Goal: Task Accomplishment & Management: Use online tool/utility

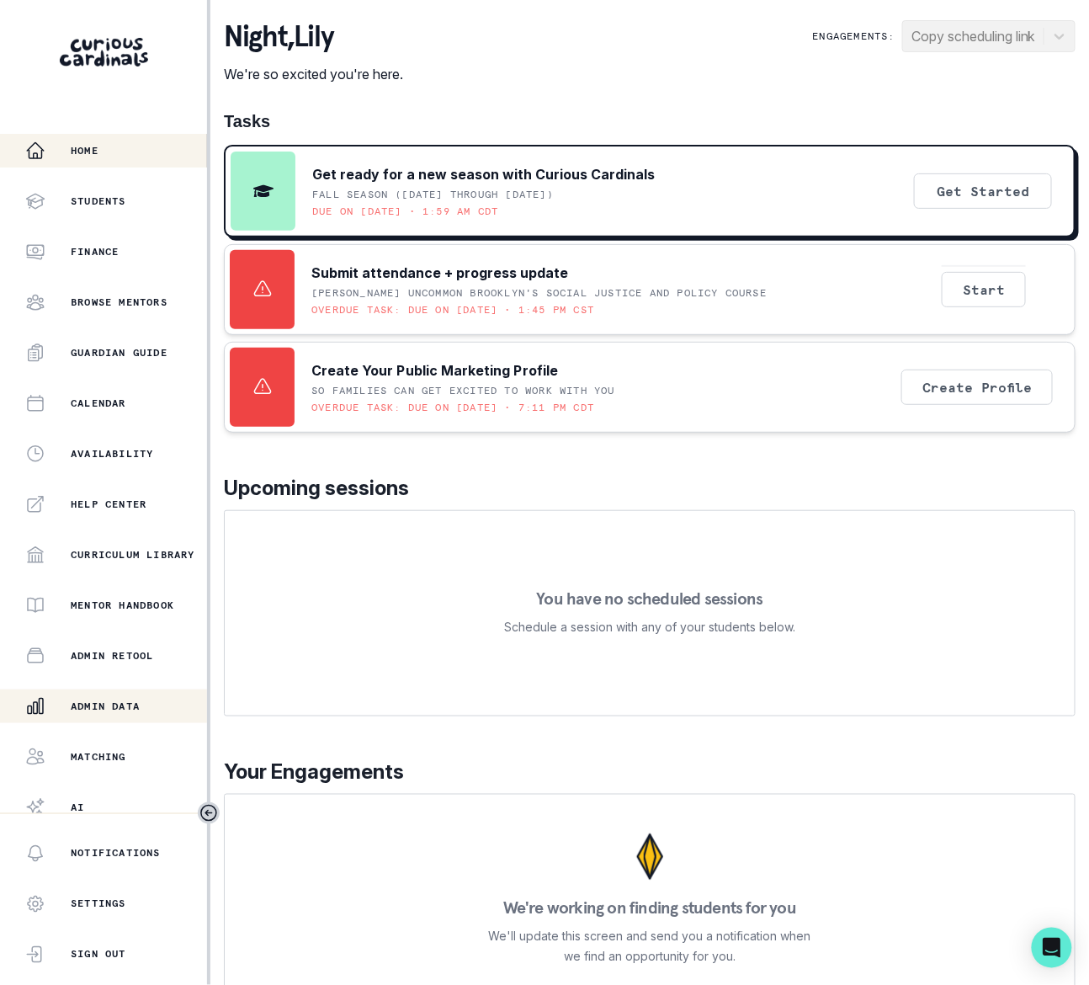
click at [119, 702] on p "Admin Data" at bounding box center [105, 705] width 69 height 13
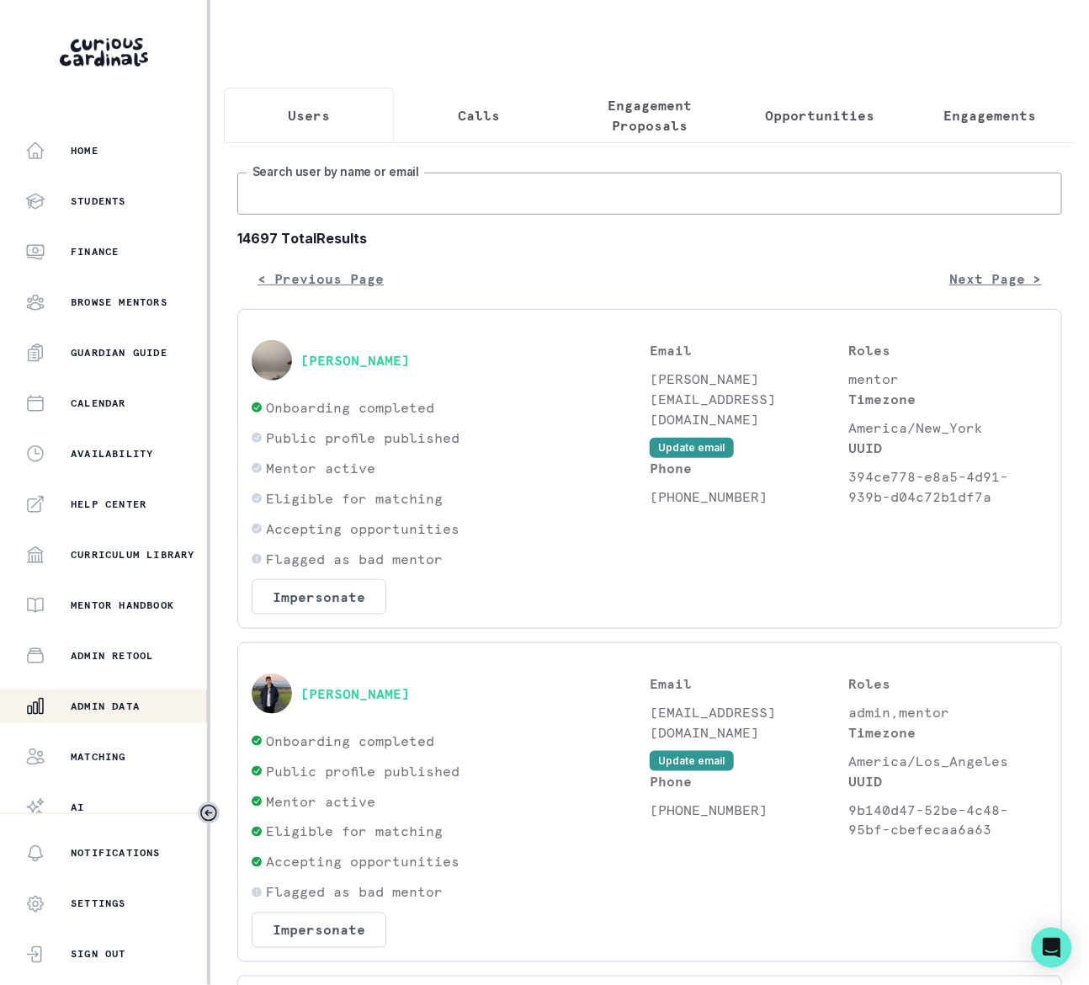
click at [357, 210] on input "Search user by name or email" at bounding box center [649, 194] width 825 height 42
type input "[PERSON_NAME]"
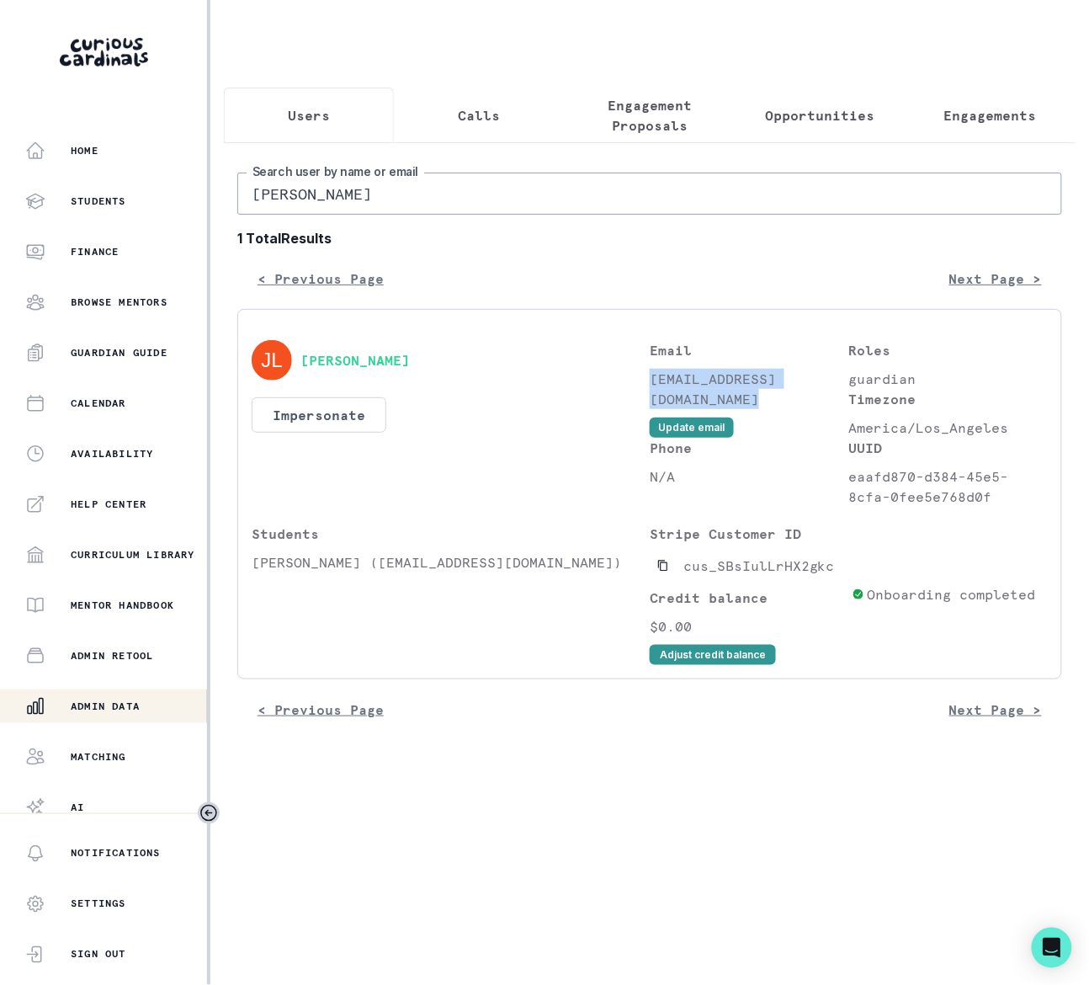
drag, startPoint x: 651, startPoint y: 394, endPoint x: 722, endPoint y: 422, distance: 76.7
click at [722, 409] on p "[EMAIL_ADDRESS][DOMAIN_NAME]" at bounding box center [749, 389] width 199 height 40
copy p "[EMAIL_ADDRESS][DOMAIN_NAME]"
click at [668, 572] on icon "Copied to clipboard" at bounding box center [663, 566] width 12 height 12
click at [337, 428] on button "Impersonate" at bounding box center [319, 414] width 135 height 35
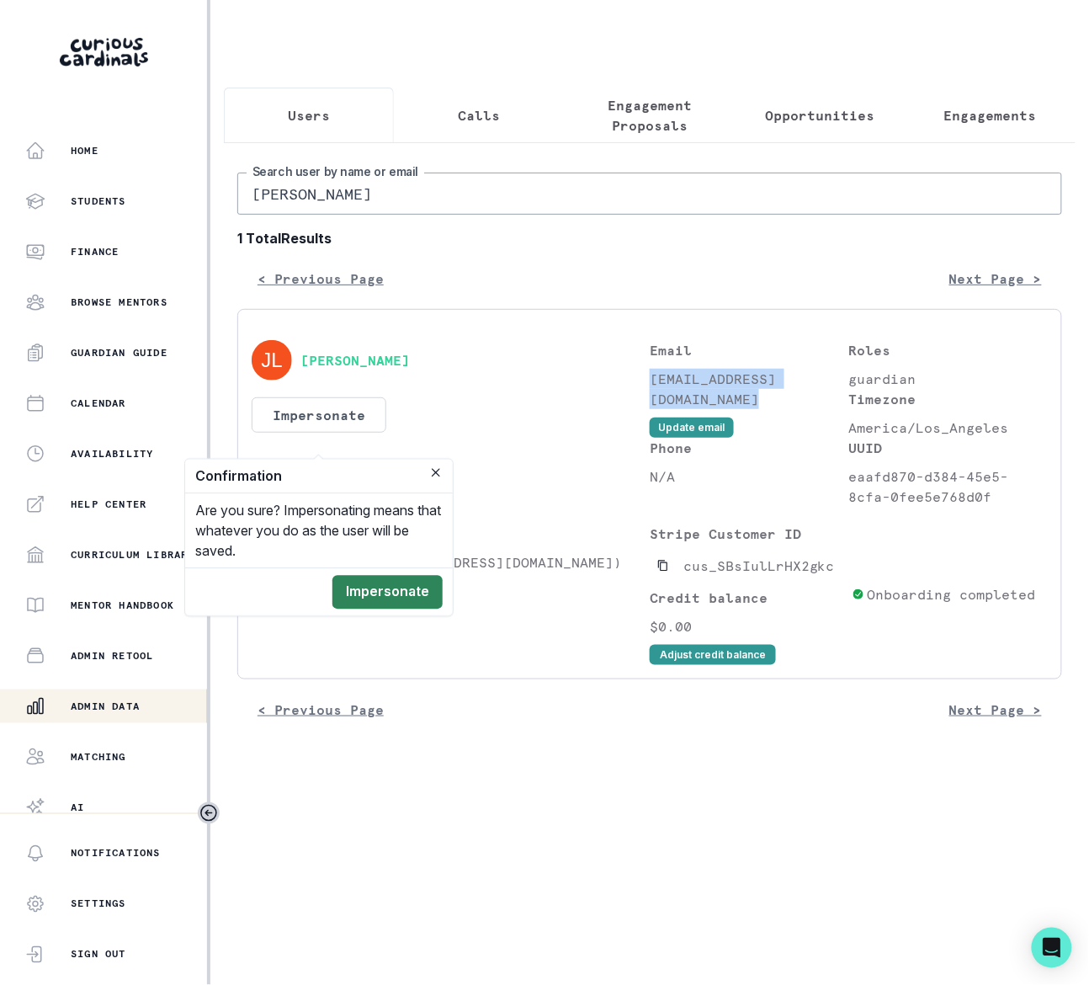
click at [409, 587] on button "Impersonate" at bounding box center [387, 593] width 110 height 34
